Goal: Task Accomplishment & Management: Complete application form

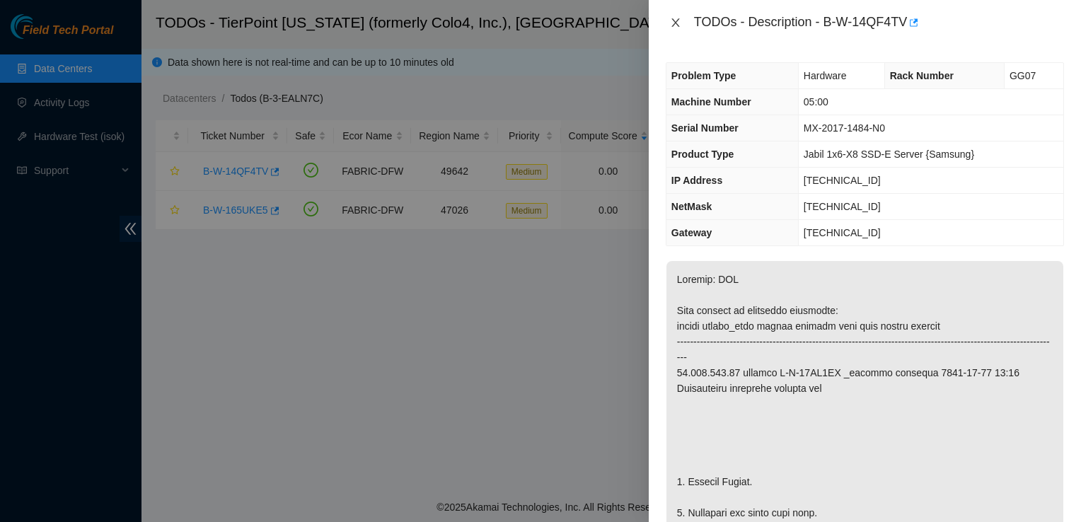
scroll to position [1351, 0]
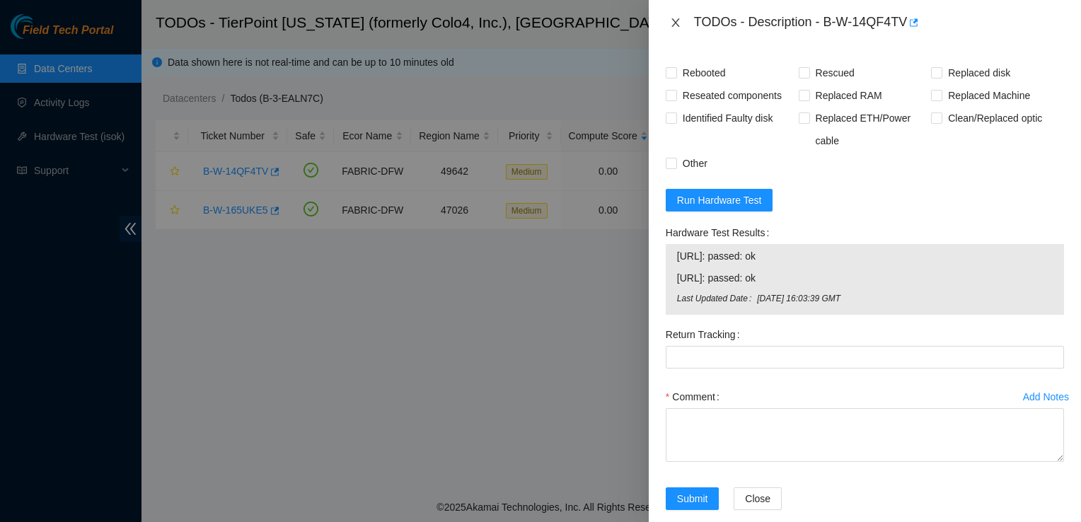
click at [676, 24] on icon "close" at bounding box center [676, 22] width 8 height 8
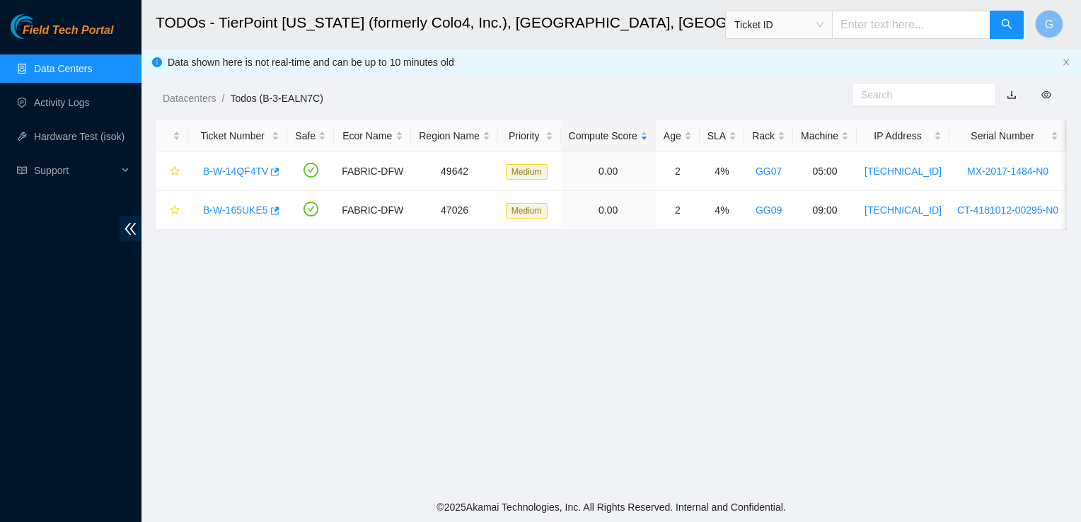
scroll to position [401, 0]
click at [238, 171] on link "B-W-14QF4TV" at bounding box center [235, 171] width 65 height 11
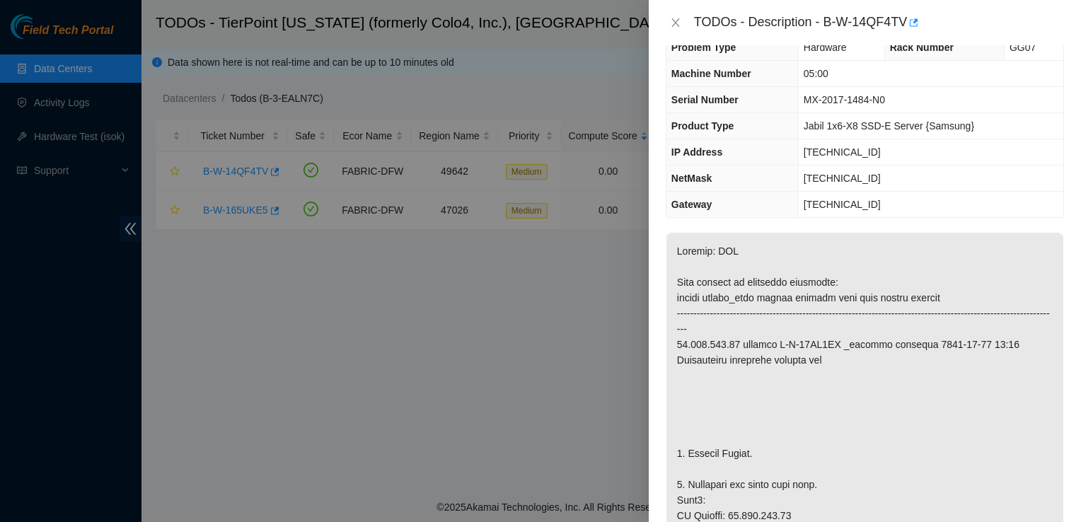
scroll to position [0, 0]
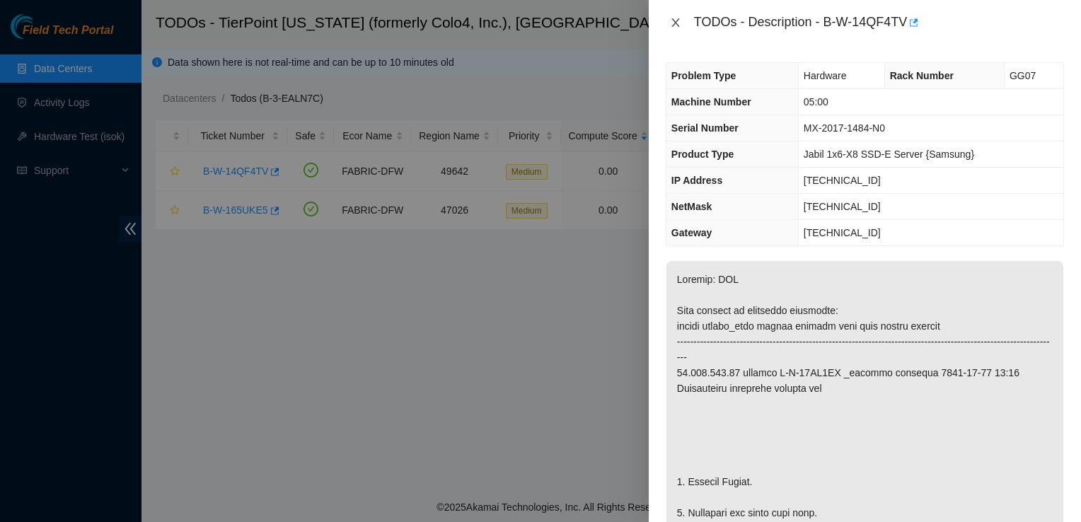
click at [674, 21] on icon "close" at bounding box center [675, 22] width 11 height 11
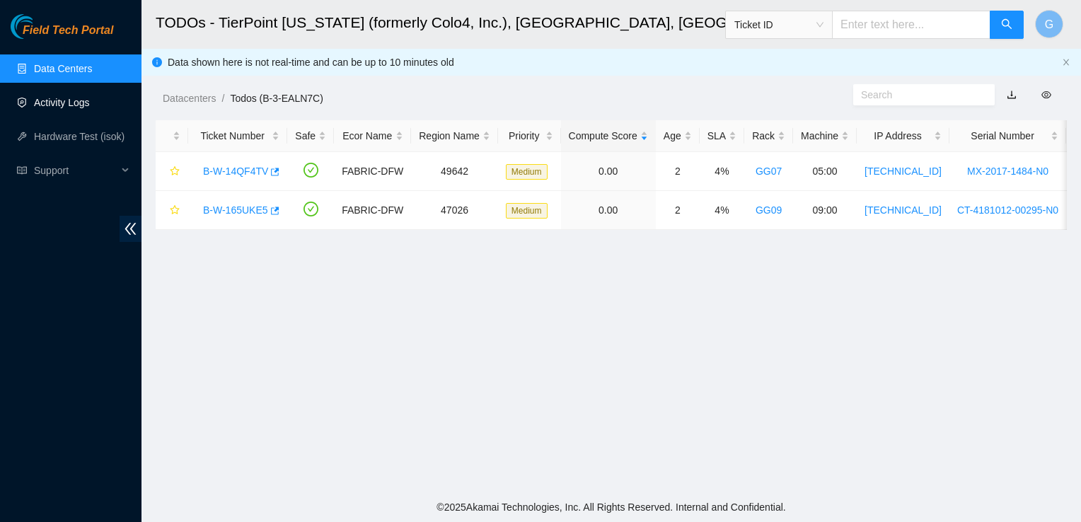
click at [59, 108] on link "Activity Logs" at bounding box center [62, 102] width 56 height 11
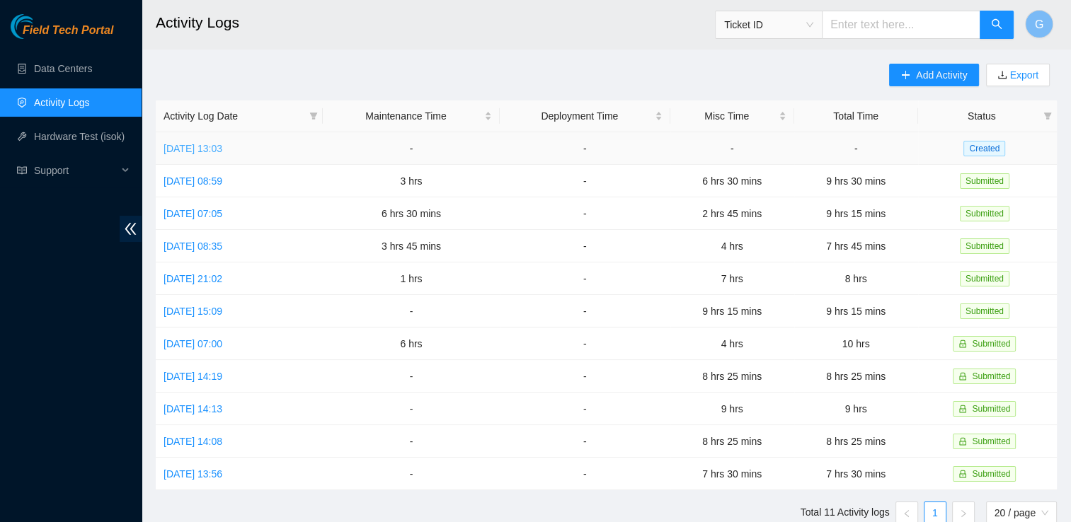
click at [218, 151] on link "[DATE] 13:03" at bounding box center [192, 148] width 59 height 11
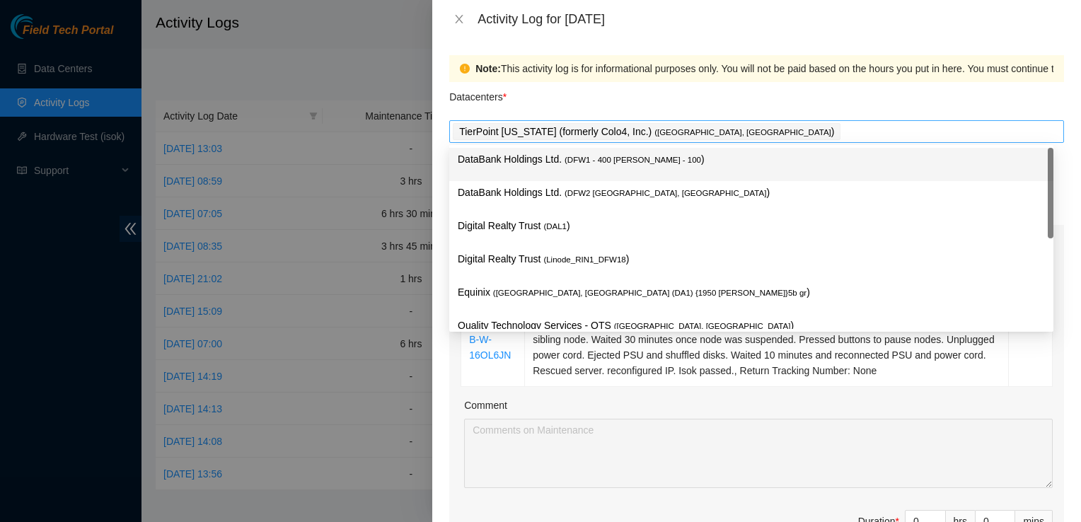
click at [699, 128] on div "TierPoint [US_STATE] (formerly Colo4, Inc.) ( [GEOGRAPHIC_DATA], [GEOGRAPHIC_DA…" at bounding box center [757, 132] width 608 height 20
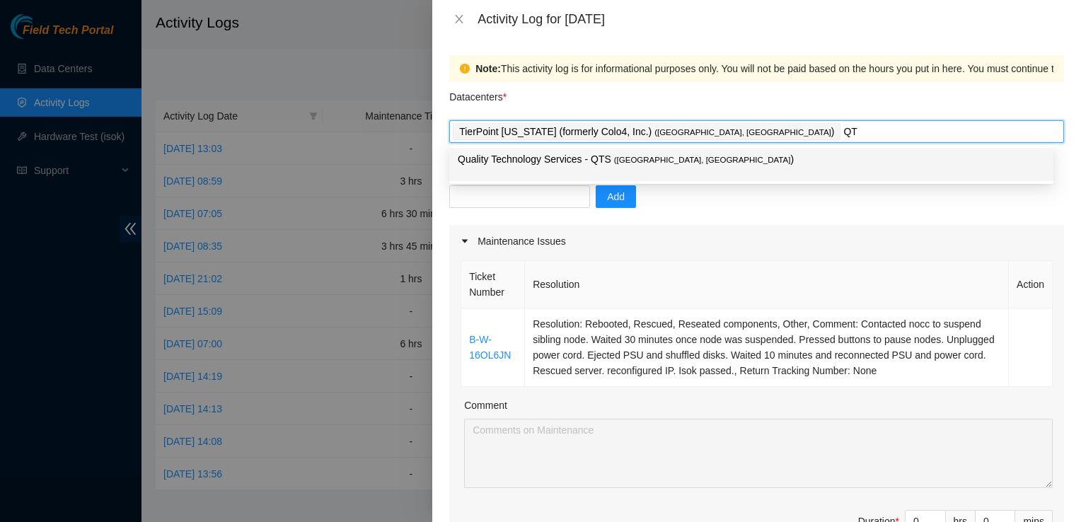
type input "QTS"
click at [638, 159] on span "( [GEOGRAPHIC_DATA], [GEOGRAPHIC_DATA]" at bounding box center [702, 160] width 177 height 8
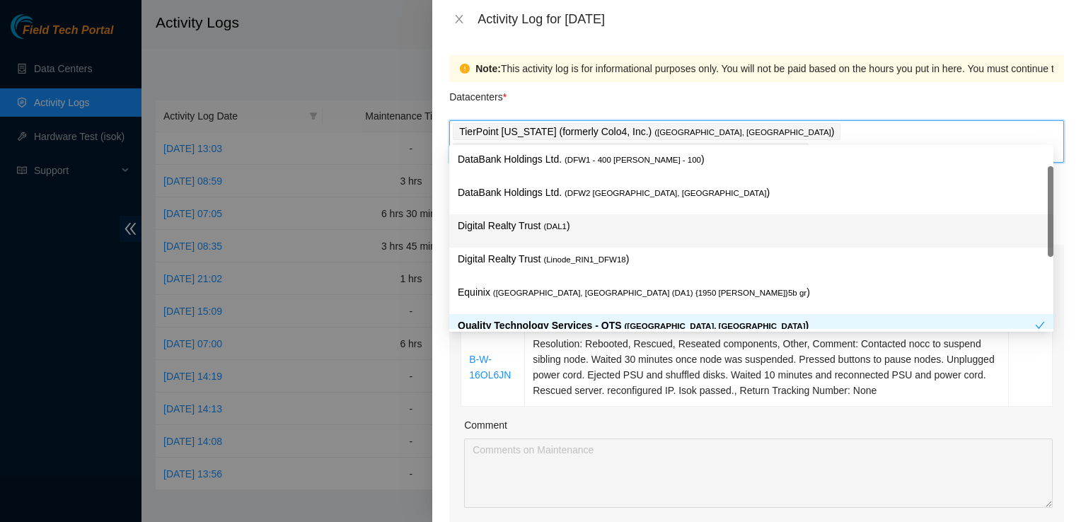
scroll to position [20, 0]
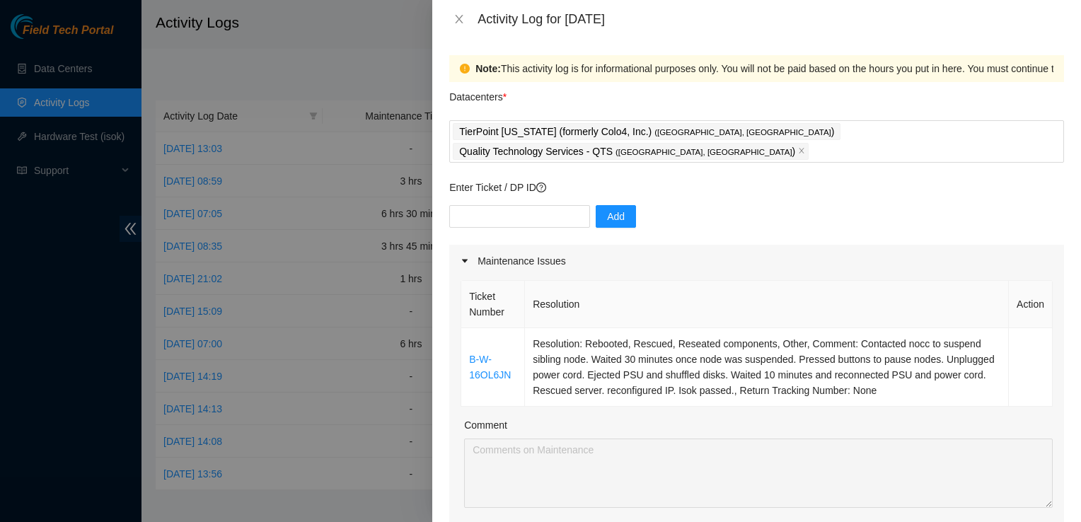
drag, startPoint x: 863, startPoint y: 107, endPoint x: 872, endPoint y: 85, distance: 23.8
click at [872, 85] on div "Datacenters *" at bounding box center [756, 101] width 615 height 38
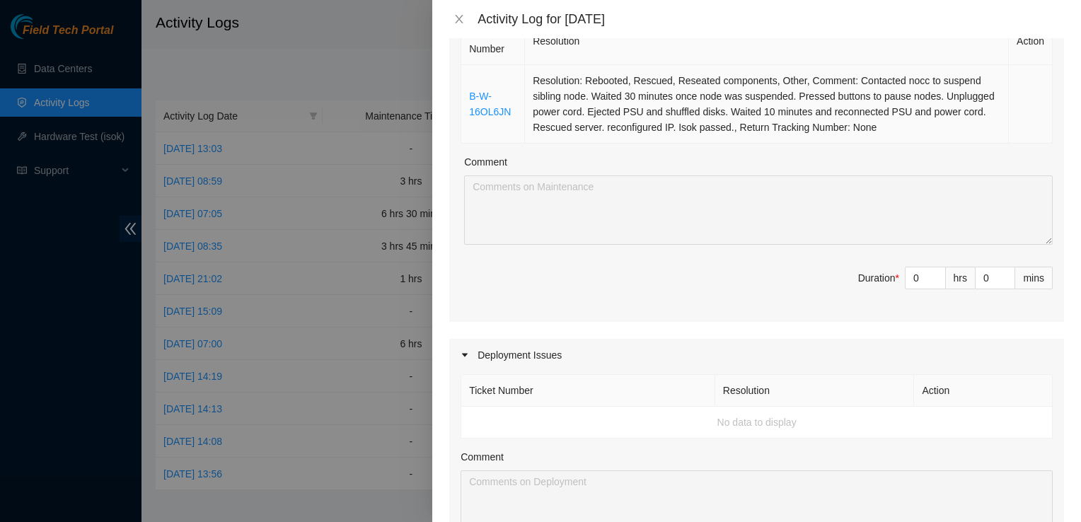
scroll to position [288, 0]
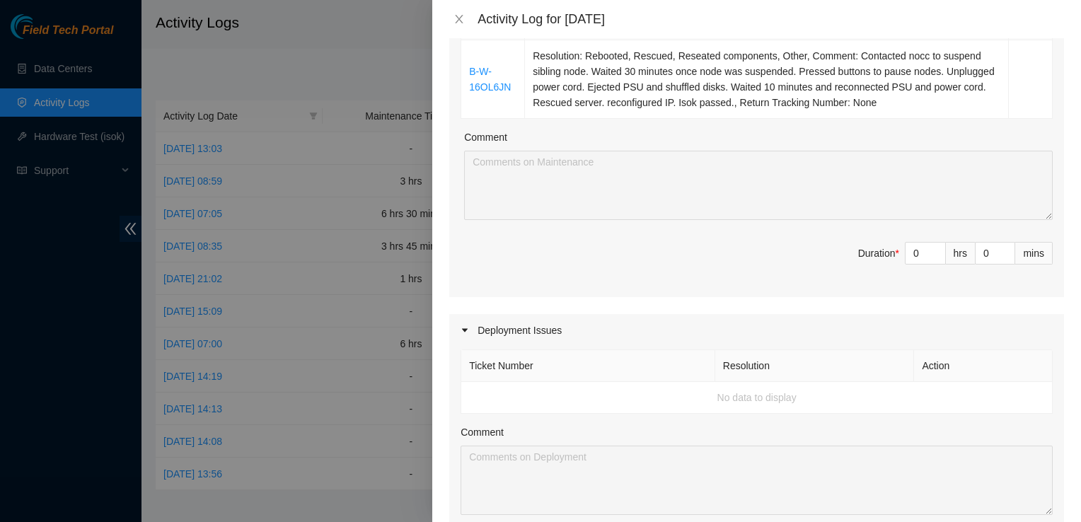
click at [985, 355] on th "Action" at bounding box center [983, 366] width 139 height 32
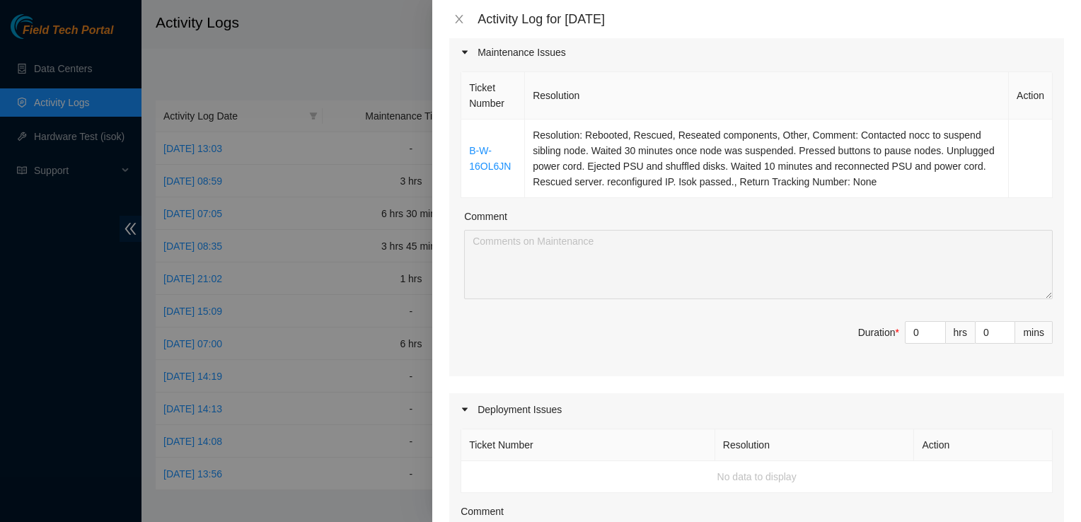
scroll to position [202, 0]
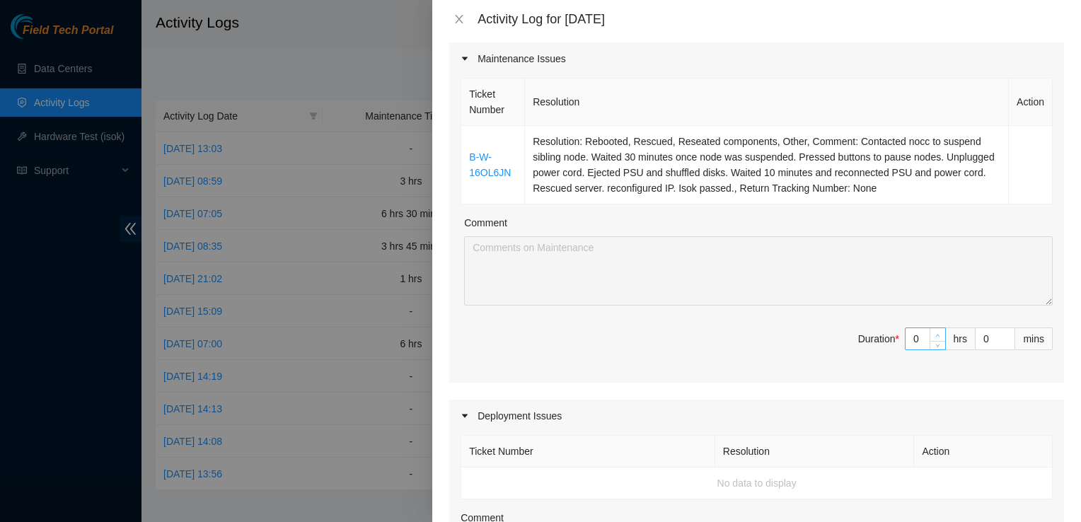
type input "1"
click at [933, 328] on span "Increase Value" at bounding box center [938, 334] width 16 height 13
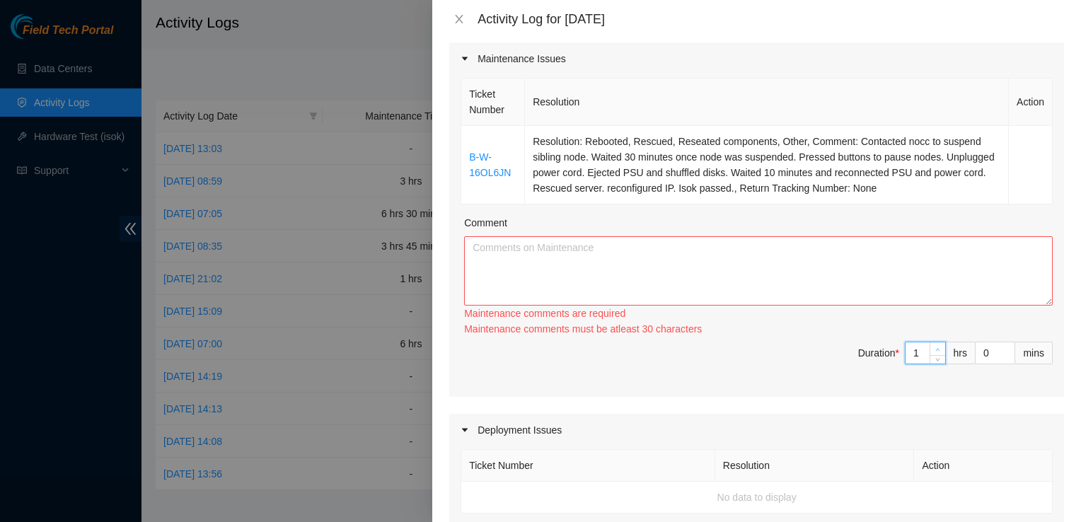
type input "2"
click at [934, 345] on span "up" at bounding box center [938, 349] width 8 height 8
type input "3"
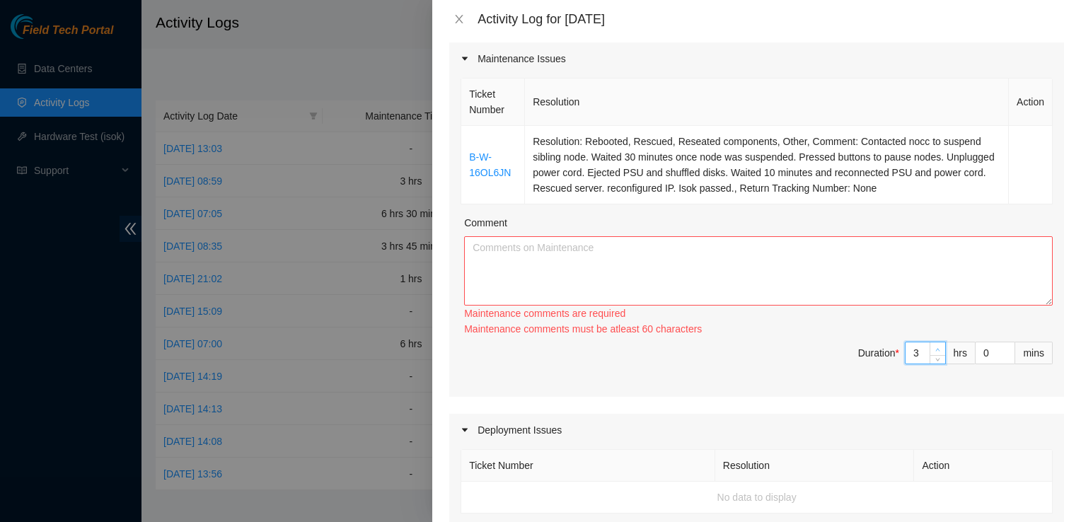
click at [934, 345] on span "up" at bounding box center [938, 349] width 8 height 8
click at [618, 253] on textarea "Comment" at bounding box center [758, 270] width 589 height 69
paste textarea "Contacted nocc to suspend sibling node. Waited 30 minutes once node was suspend…"
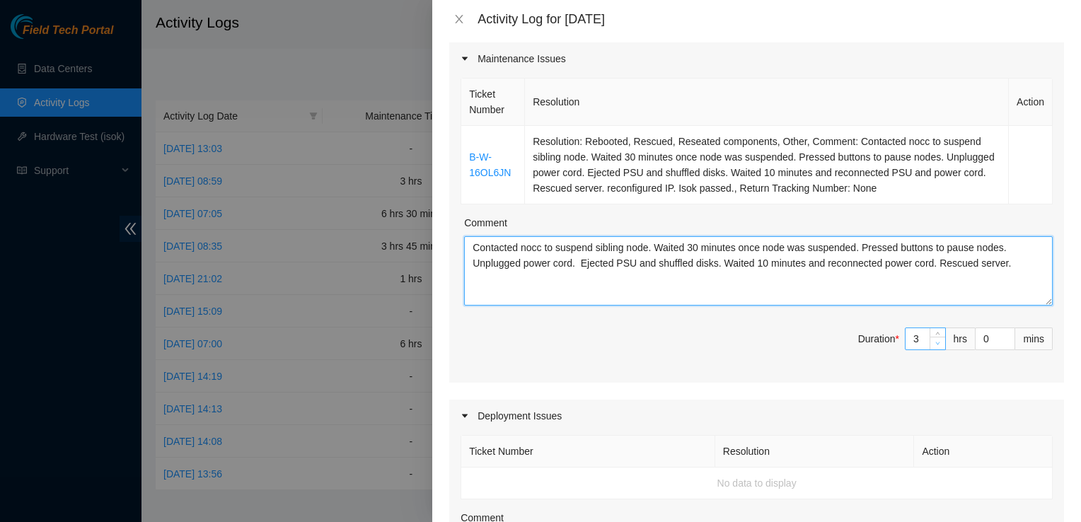
type textarea "Contacted nocc to suspend sibling node. Waited 30 minutes once node was suspend…"
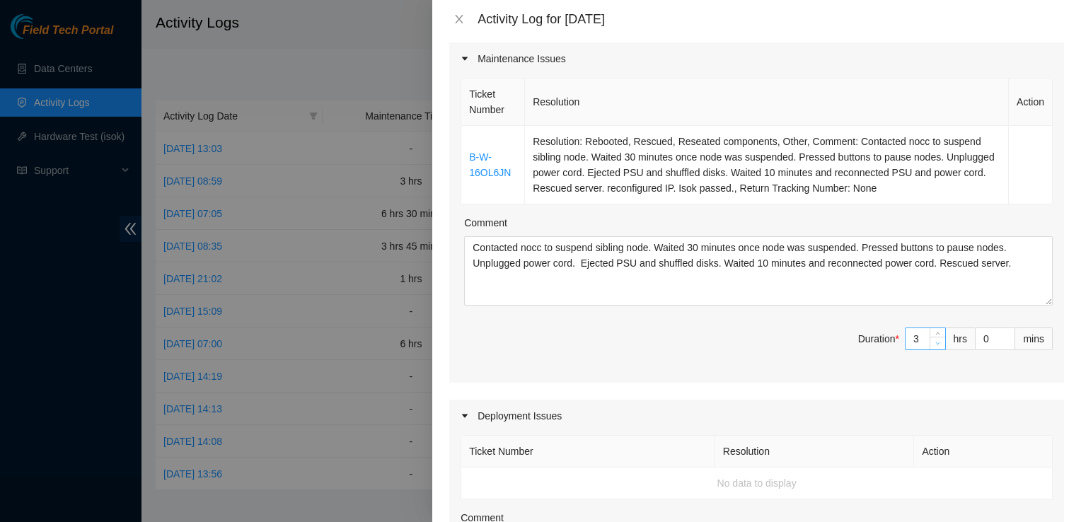
type input "2"
click at [935, 341] on icon "down" at bounding box center [937, 343] width 5 height 5
type input "3"
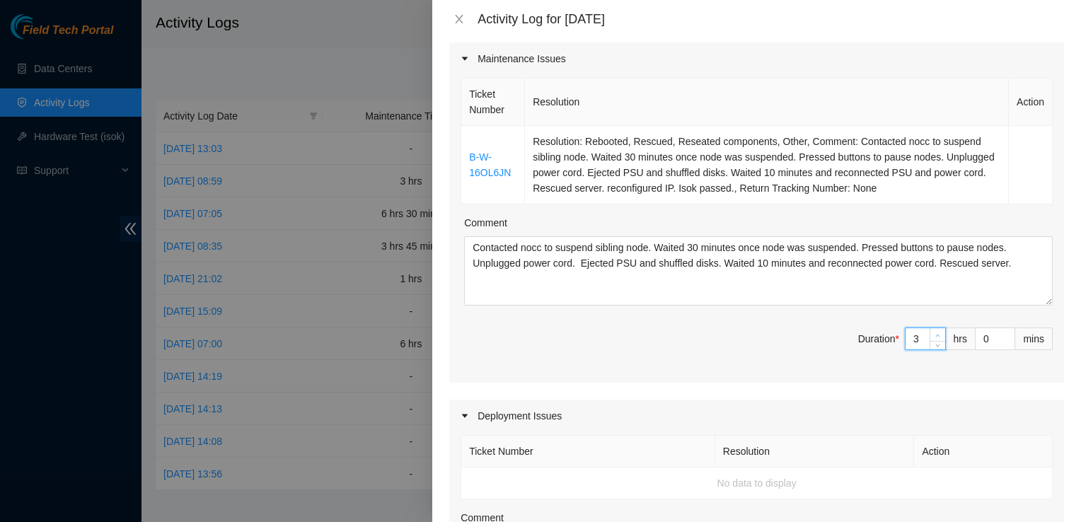
click at [930, 328] on span "Increase Value" at bounding box center [938, 334] width 16 height 13
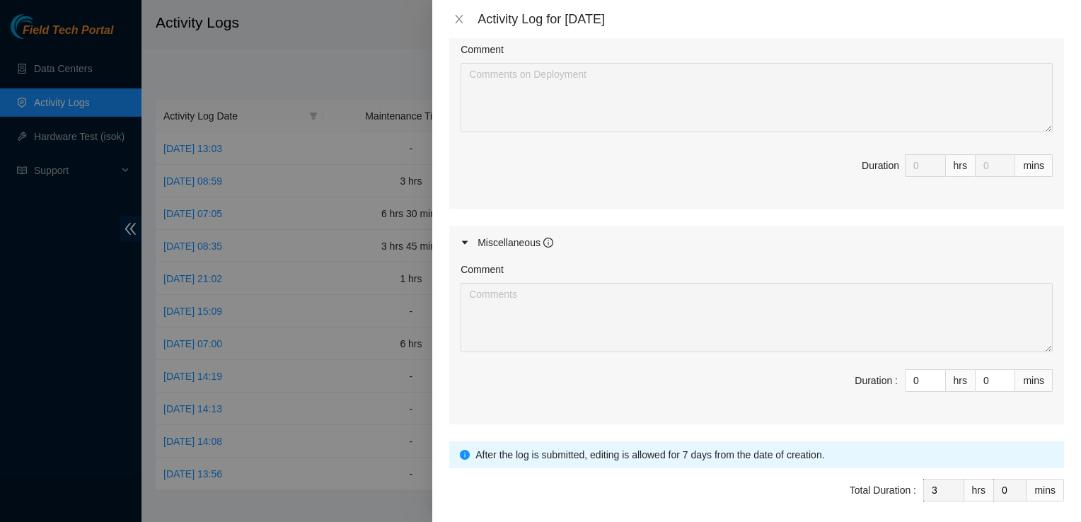
scroll to position [704, 0]
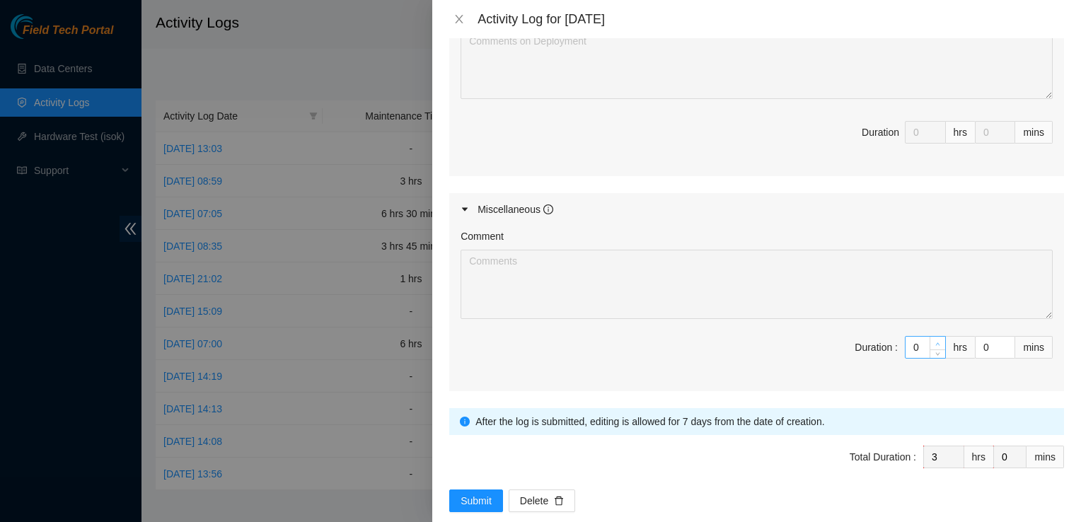
type input "1"
type input "4"
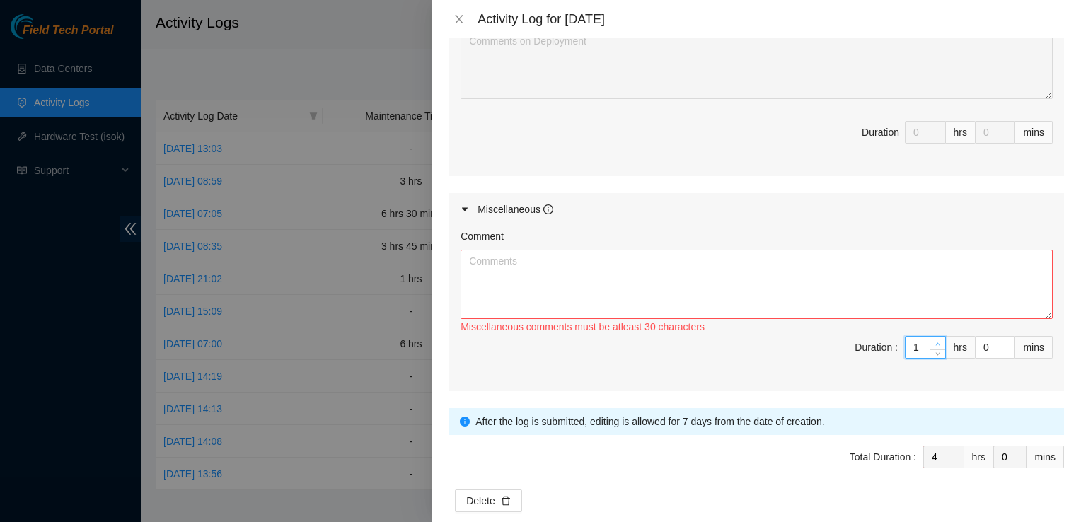
click at [935, 342] on icon "up" at bounding box center [937, 344] width 5 height 5
type input "2"
type input "5"
click at [935, 342] on icon "up" at bounding box center [937, 344] width 5 height 5
type input "3"
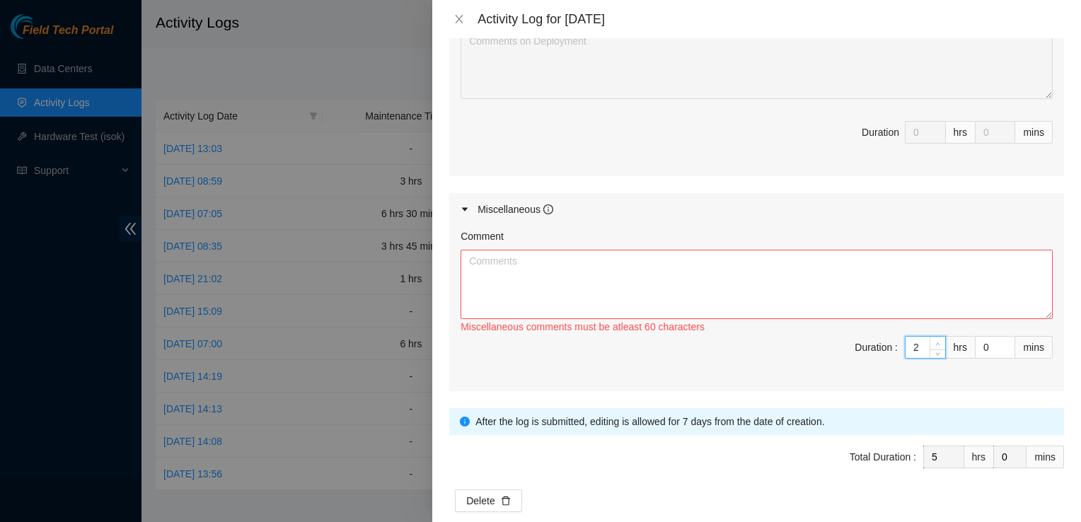
type input "6"
click at [935, 342] on icon "up" at bounding box center [937, 344] width 5 height 5
type input "4"
type input "7"
click at [935, 342] on icon "up" at bounding box center [937, 344] width 5 height 5
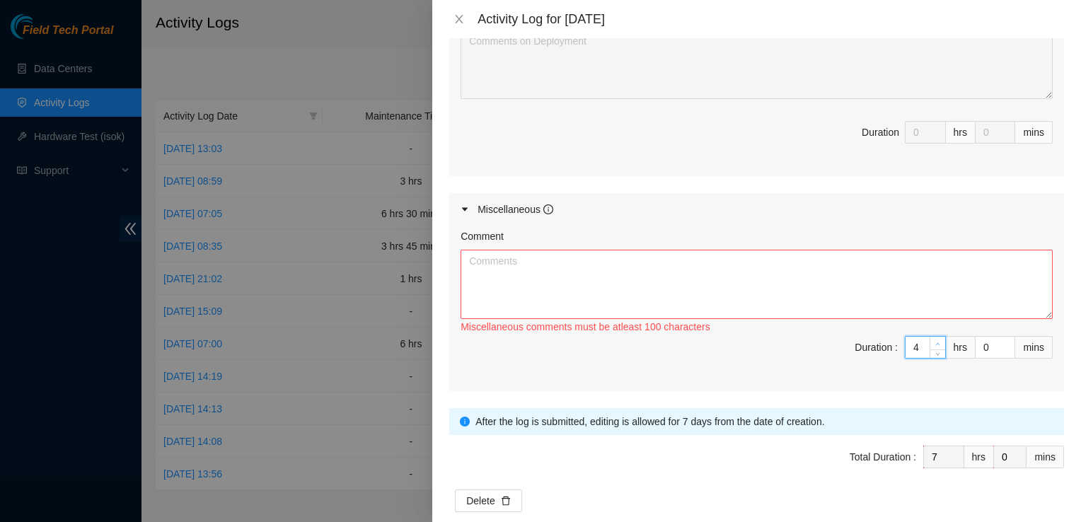
type input "5"
type input "8"
click at [935, 342] on icon "up" at bounding box center [937, 344] width 5 height 5
click at [984, 196] on div "Miscellaneous" at bounding box center [756, 209] width 615 height 33
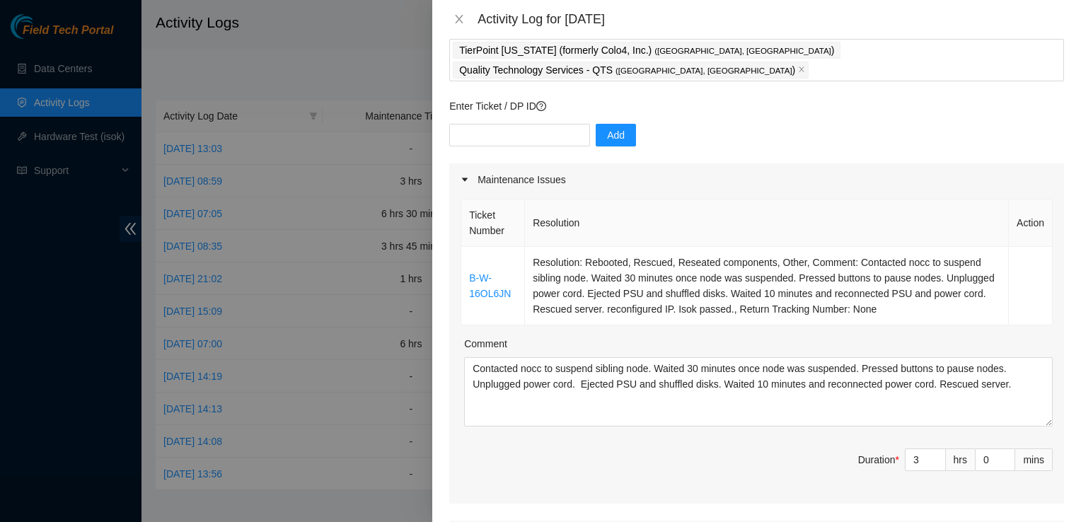
scroll to position [0, 0]
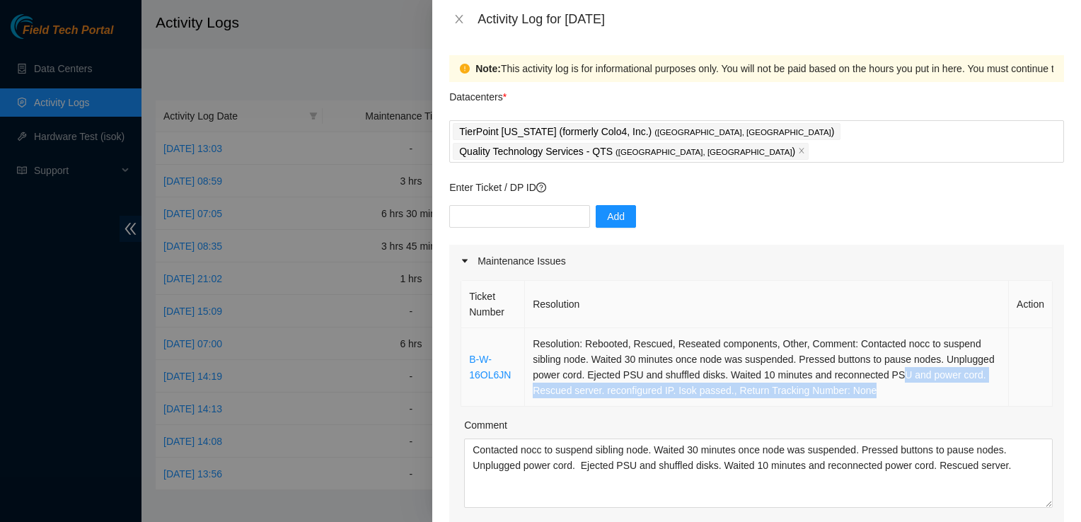
drag, startPoint x: 889, startPoint y: 373, endPoint x: 895, endPoint y: 359, distance: 14.6
click at [895, 359] on td "Resolution: Rebooted, Rescued, Reseated components, Other, Comment: Contacted n…" at bounding box center [767, 367] width 484 height 79
drag, startPoint x: 895, startPoint y: 359, endPoint x: 875, endPoint y: 376, distance: 26.2
click at [875, 376] on td "Resolution: Rebooted, Rescued, Reseated components, Other, Comment: Contacted n…" at bounding box center [767, 367] width 484 height 79
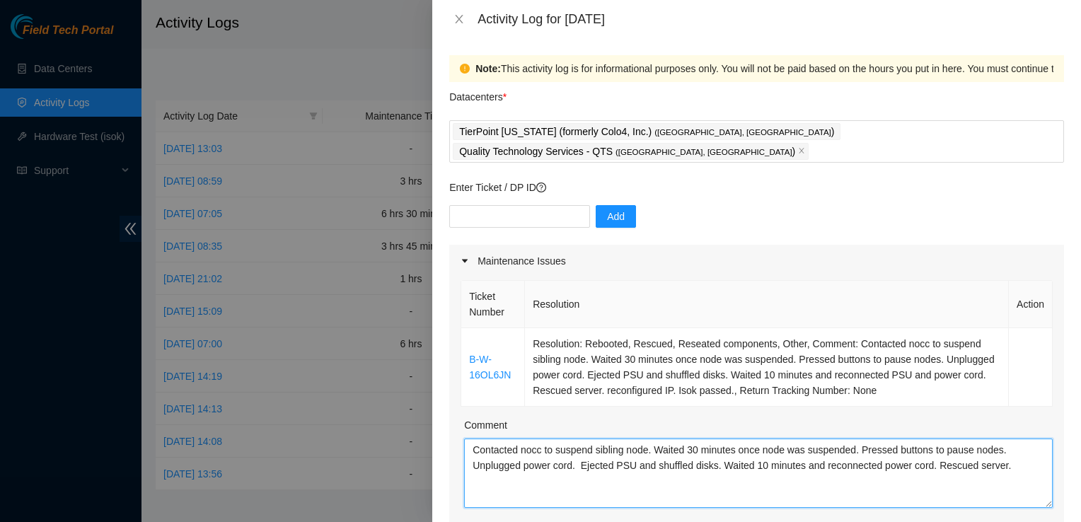
click at [1016, 443] on textarea "Contacted nocc to suspend sibling node. Waited 30 minutes once node was suspend…" at bounding box center [758, 473] width 589 height 69
type textarea "Contacted nocc to suspend sibling node. Waited 30 minutes once node was suspend…"
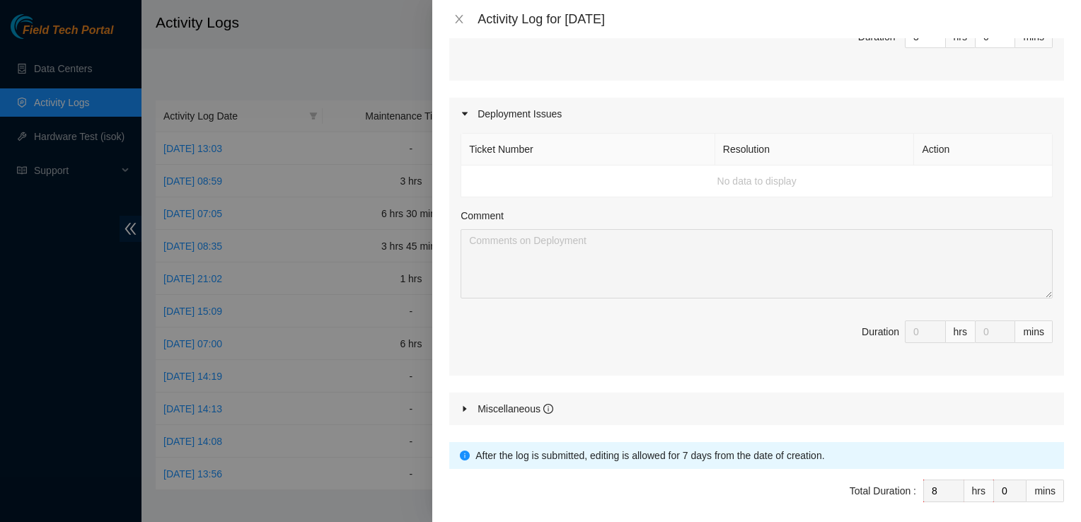
scroll to position [539, 0]
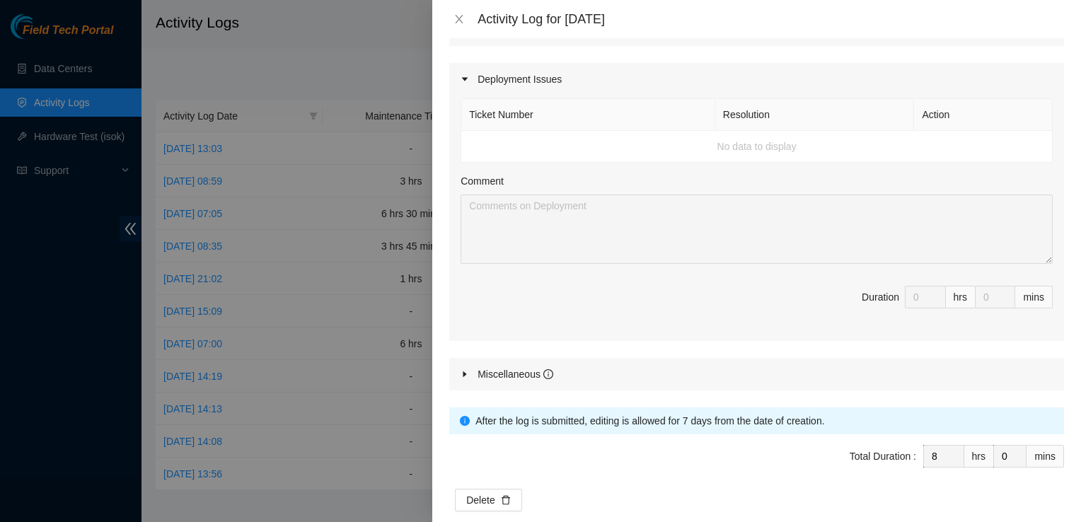
click at [468, 370] on icon "caret-right" at bounding box center [465, 374] width 8 height 8
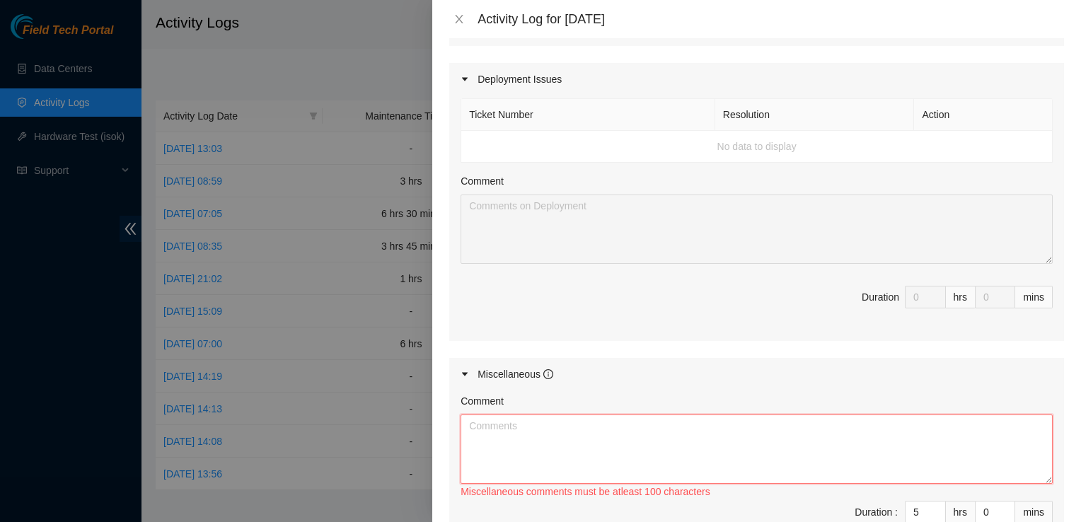
click at [497, 440] on textarea "Comment" at bounding box center [757, 449] width 592 height 69
click at [619, 415] on textarea "@QTS" at bounding box center [757, 449] width 592 height 69
paste textarea "B-W-16756N7"
click at [480, 417] on textarea "@QTS B-W-16756N7" at bounding box center [757, 449] width 592 height 69
click at [618, 415] on textarea "@QTS B-W-16756N7" at bounding box center [757, 449] width 592 height 69
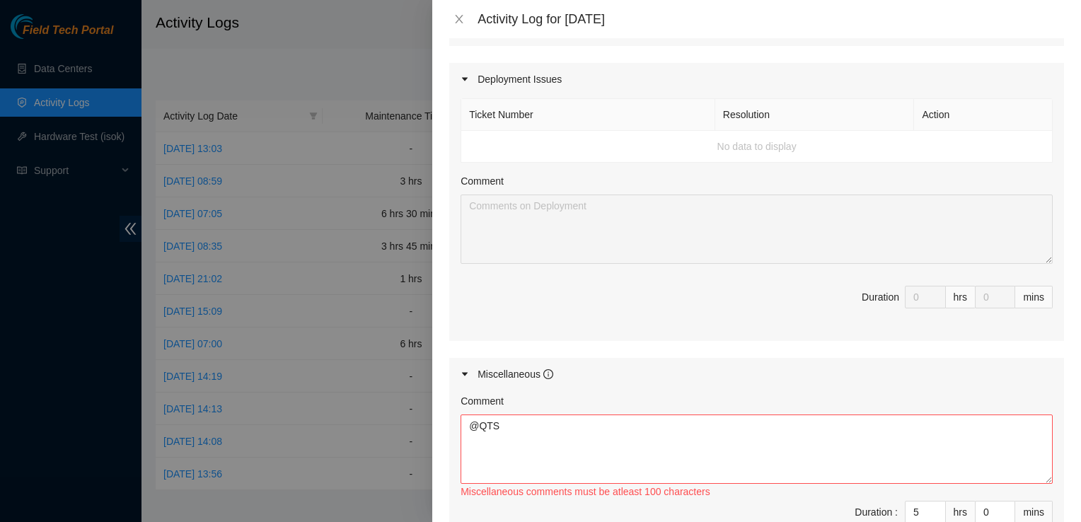
click at [916, 358] on div "Miscellaneous" at bounding box center [756, 374] width 615 height 33
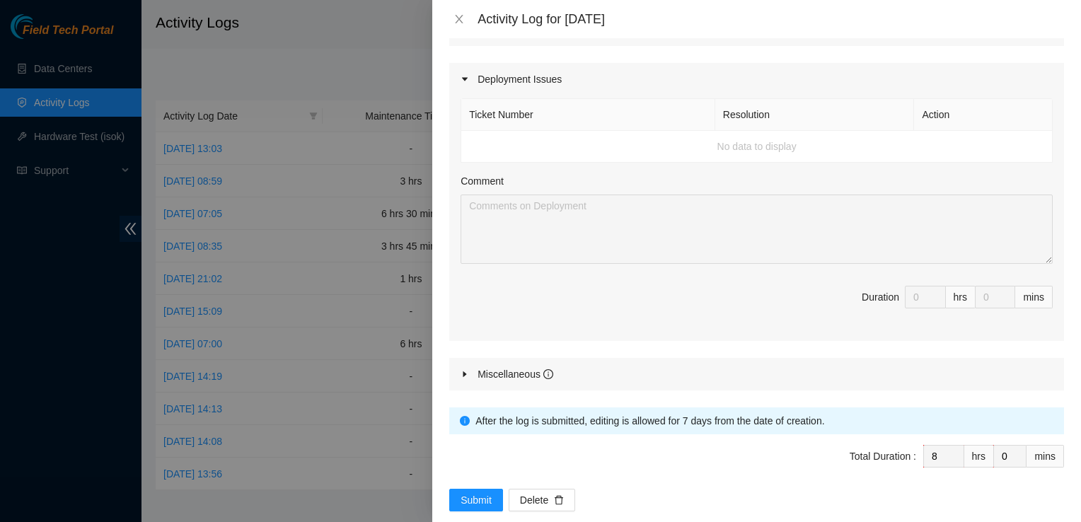
click at [466, 370] on icon "caret-right" at bounding box center [465, 374] width 8 height 8
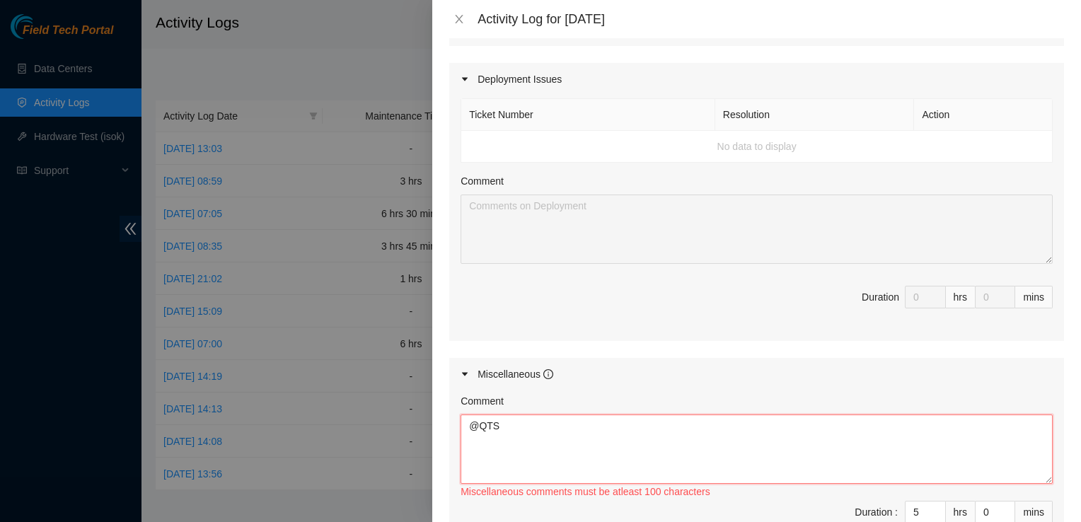
click at [503, 415] on textarea "@QTS" at bounding box center [757, 449] width 592 height 69
paste textarea "Tried powered down server. rescue failed Installed vents in racks Change spacin…"
click at [710, 417] on textarea "@QTS Tried powered down server. rescue failed Installed vents in racks Change s…" at bounding box center [757, 449] width 592 height 69
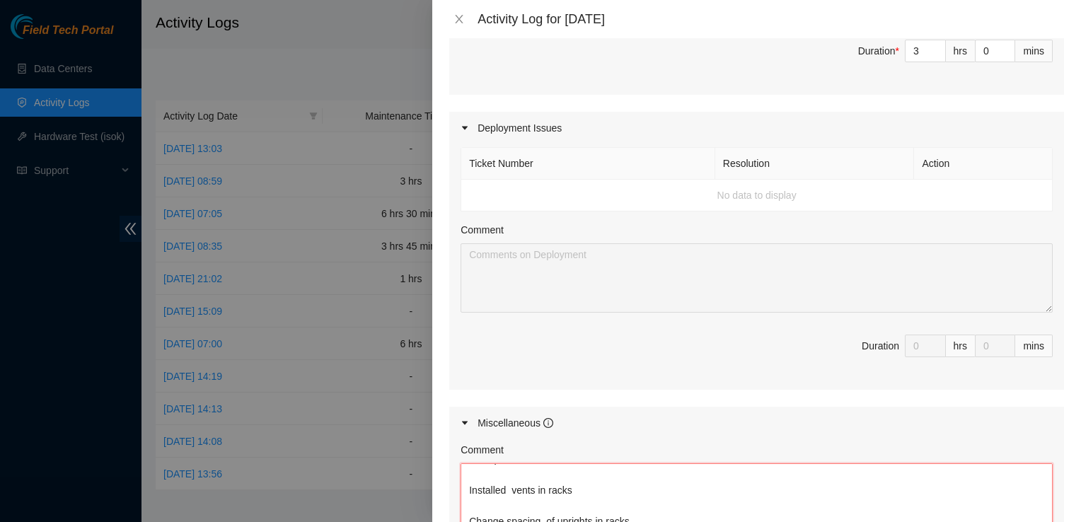
scroll to position [0, 0]
click at [473, 499] on textarea "@QTS Tried powered down server. rescue failed Installed vents in racks Change s…" at bounding box center [757, 497] width 592 height 69
click at [509, 463] on textarea "@QTS Tried powered down server. rescue failed Installed vents in racks Change s…" at bounding box center [757, 497] width 592 height 69
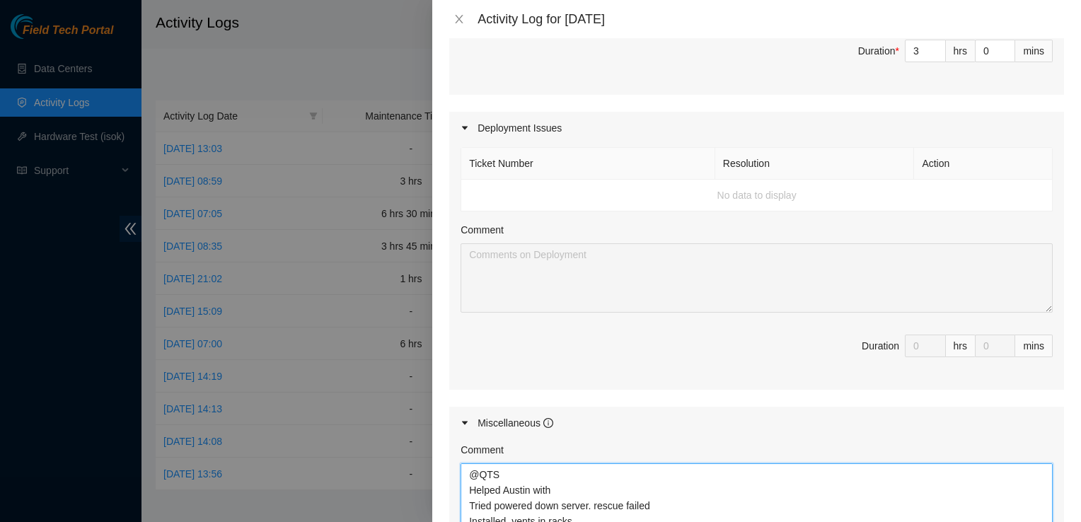
paste textarea "Tried powered down server. rescue failed Installed vents in racks Change spacin…"
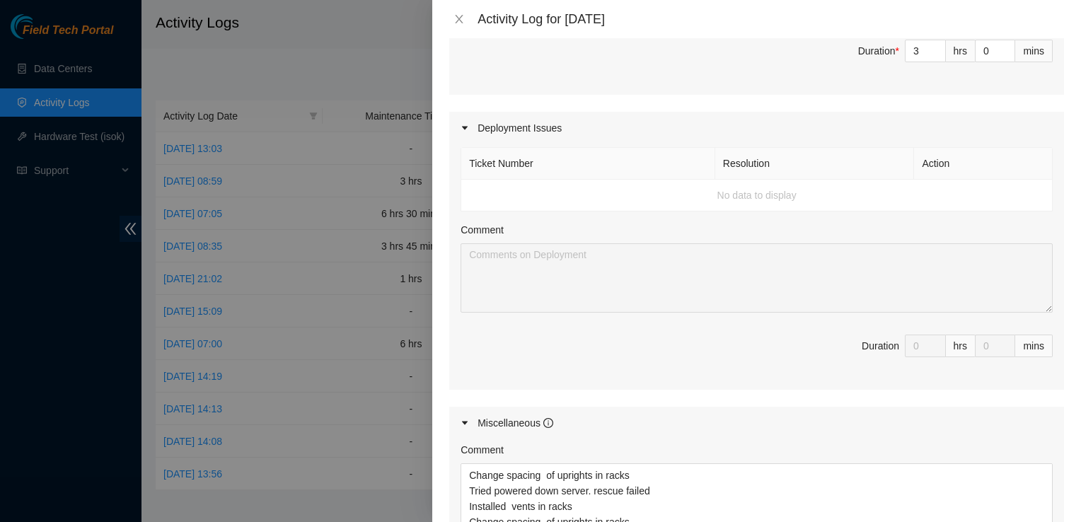
click at [775, 336] on span "Duration 0 hrs 0 mins" at bounding box center [757, 355] width 592 height 40
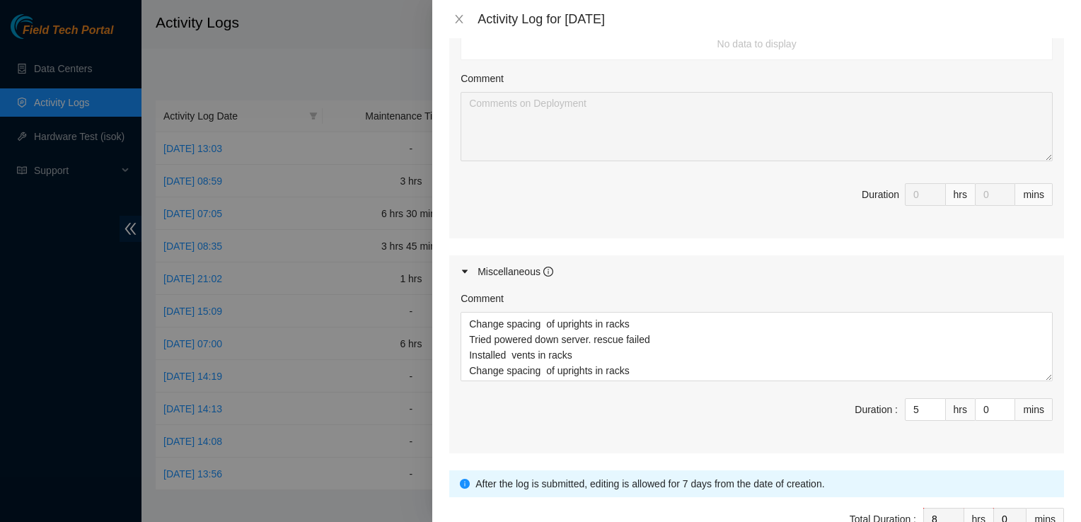
scroll to position [704, 0]
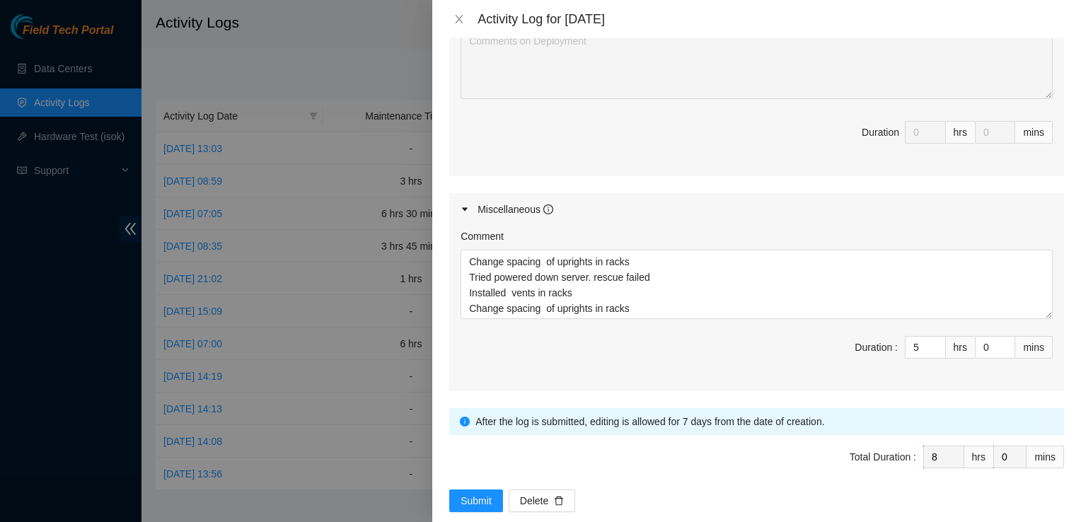
click at [945, 229] on div "Comment" at bounding box center [757, 239] width 592 height 21
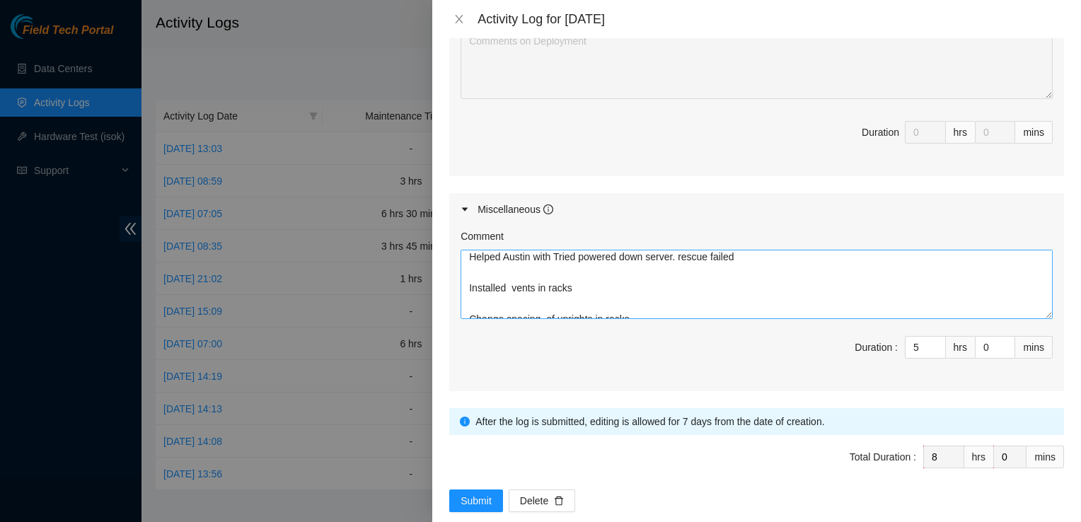
scroll to position [16, 0]
click at [738, 250] on textarea "@QTS Helped Austin with Tried powered down server. rescue failed Installed vent…" at bounding box center [757, 284] width 592 height 69
click at [555, 250] on textarea "@QTS Helped Austin with Tried powered down server. rescue failed Installed vent…" at bounding box center [757, 284] width 592 height 69
paste textarea "Tried powered down server. rescue failed Installed vents in racks Change spacin…"
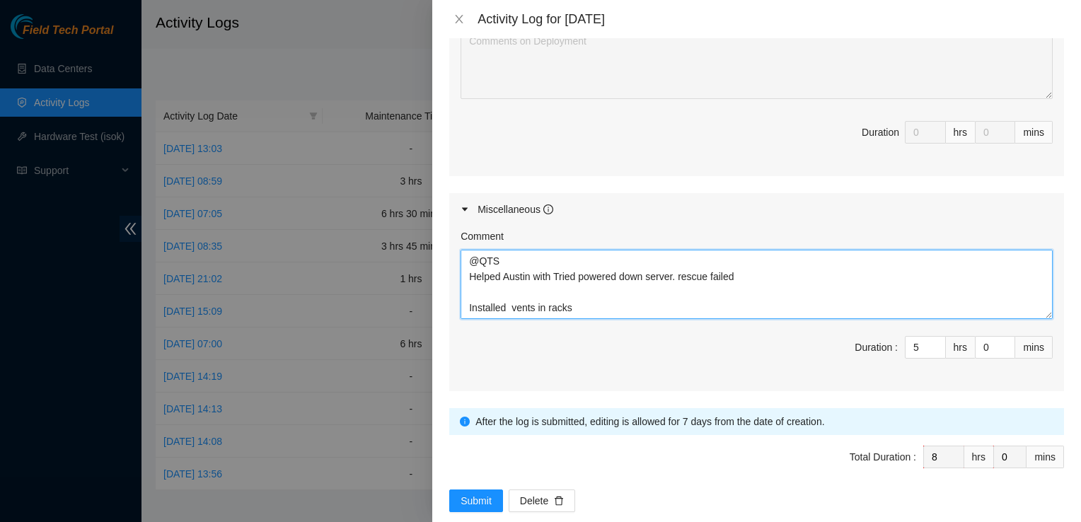
click at [577, 285] on textarea "@QTS Helped Austin with Tried powered down server. rescue failed Installed vent…" at bounding box center [757, 284] width 592 height 69
click at [507, 270] on textarea "@QTS Helped Austin with Tried powered down server. rescue failed Installed vent…" at bounding box center [757, 284] width 592 height 69
click at [495, 290] on textarea "@QTS Helped Austin with Tried powered down server. rescue failed Installed vent…" at bounding box center [757, 284] width 592 height 69
click at [667, 286] on textarea "@QTS Helped Austin with Tried powered down server. rescue failed Installed vent…" at bounding box center [757, 284] width 592 height 69
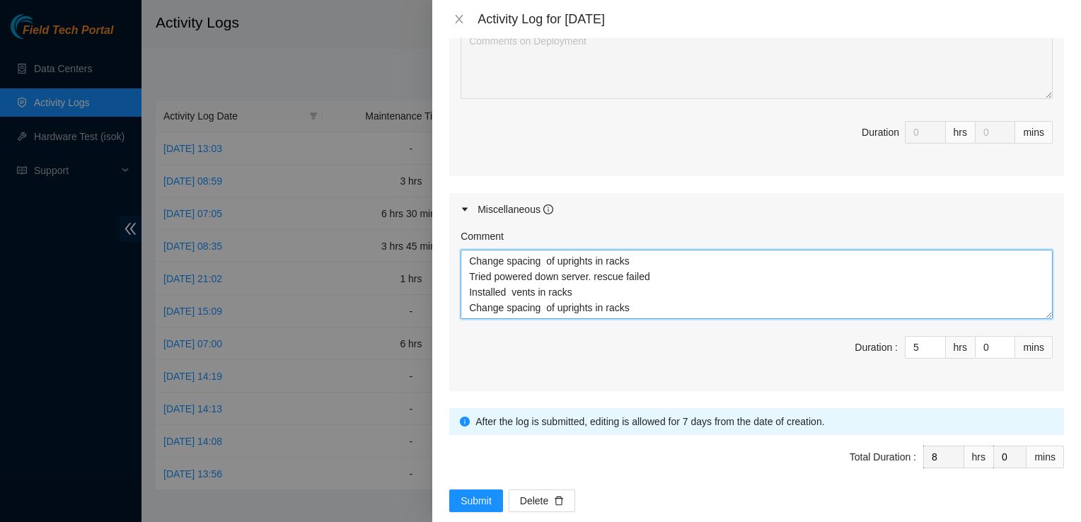
scroll to position [74, 0]
click at [548, 289] on textarea "@QTS Helped Austin with Tried powered down server. rescue failed Installed vent…" at bounding box center [757, 284] width 592 height 69
paste textarea "We verified and removed old fiber from the circuit paths below. For Tierpoint! …"
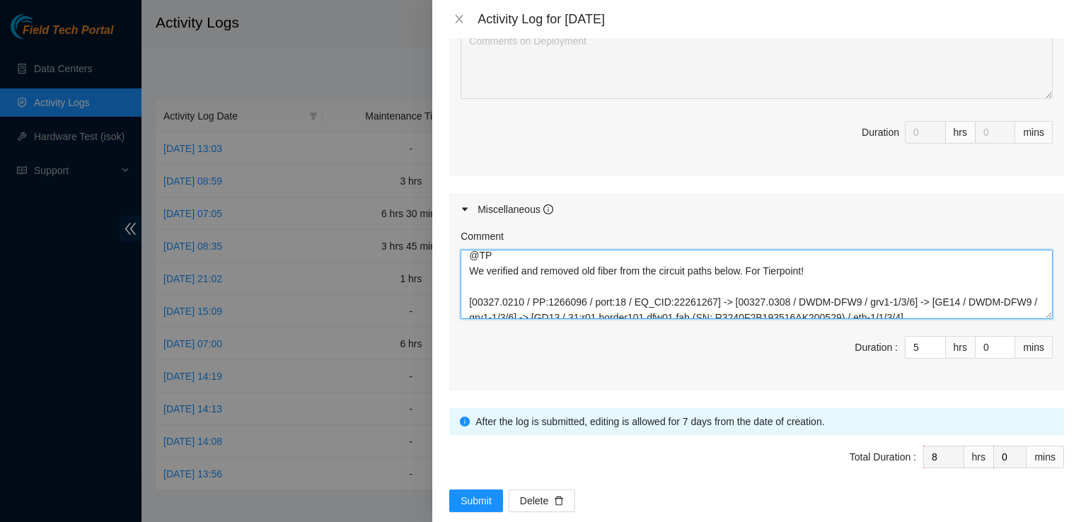
scroll to position [130, 0]
drag, startPoint x: 806, startPoint y: 246, endPoint x: 779, endPoint y: 268, distance: 34.7
click at [779, 268] on textarea "@QTS Helped Austin with Tried powered down server. rescue failed Installed vent…" at bounding box center [757, 284] width 592 height 69
drag, startPoint x: 836, startPoint y: 251, endPoint x: 823, endPoint y: 248, distance: 13.2
click at [823, 250] on textarea "@QTS Helped Austin with Tried powered down server. rescue failed Installed vent…" at bounding box center [757, 284] width 592 height 69
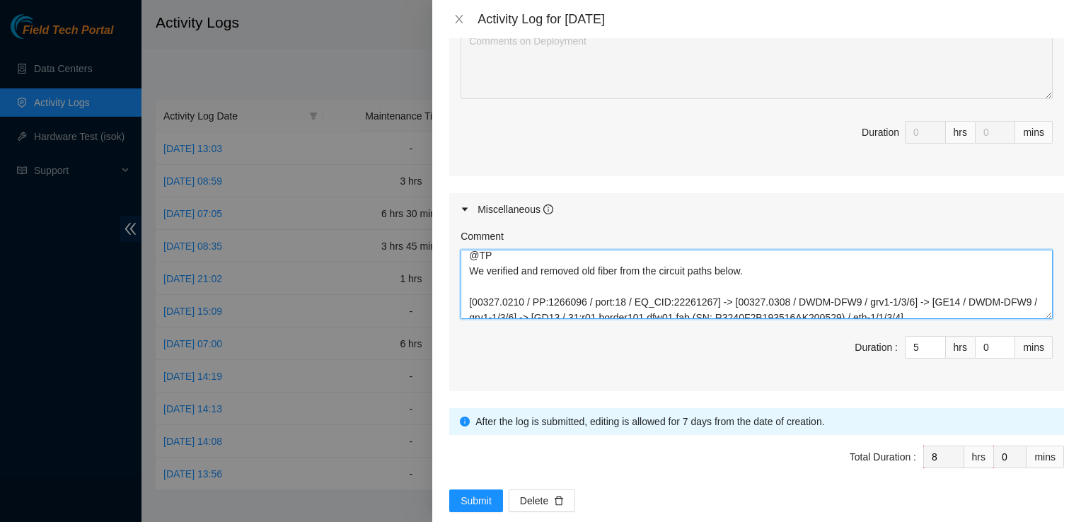
click at [464, 250] on textarea "@QTS Helped Austin with Tried powered down server. rescue failed Installed vent…" at bounding box center [757, 284] width 592 height 69
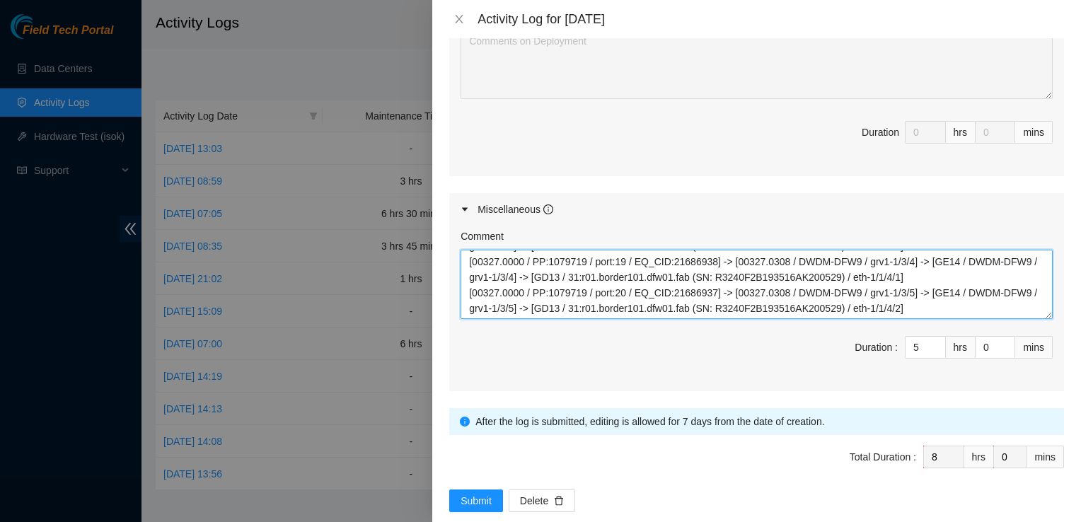
type textarea "@QTS Helped Austin with Tried powered down server. rescue failed Installed vent…"
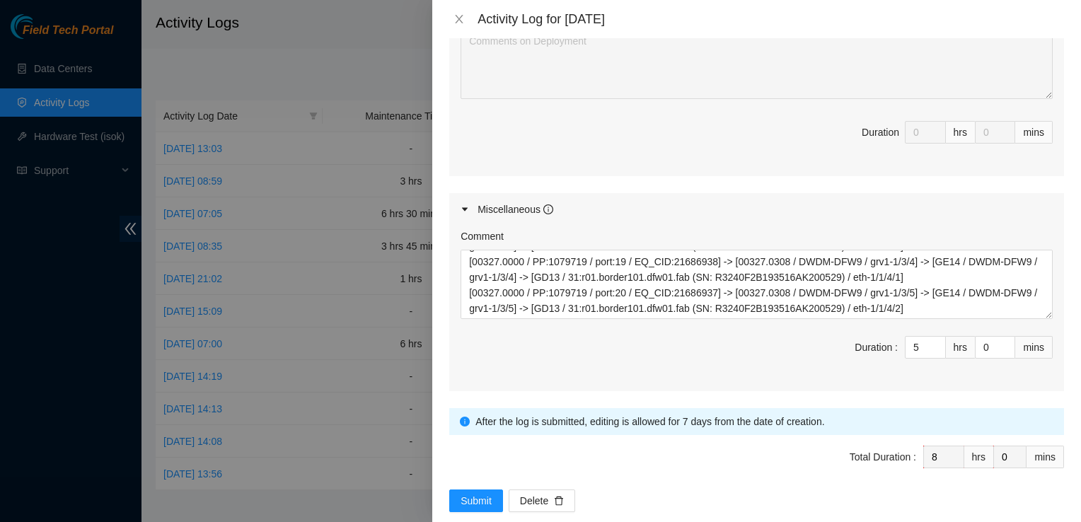
click at [495, 461] on span "Total Duration : 8 hrs 0 mins" at bounding box center [756, 466] width 615 height 40
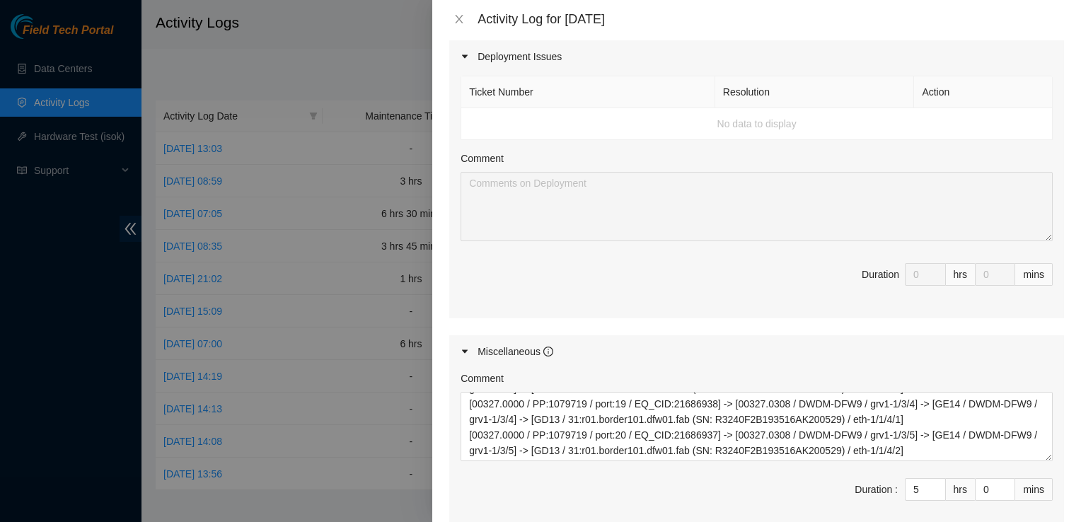
scroll to position [704, 0]
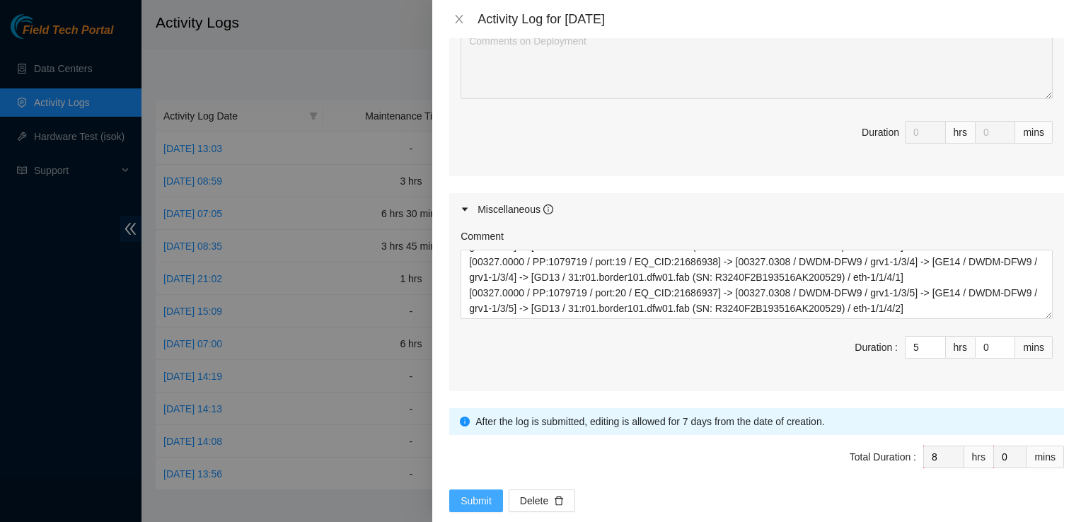
drag, startPoint x: 480, startPoint y: 473, endPoint x: 488, endPoint y: 453, distance: 21.9
click at [480, 493] on span "Submit" at bounding box center [476, 501] width 31 height 16
